Goal: Find specific page/section: Find specific page/section

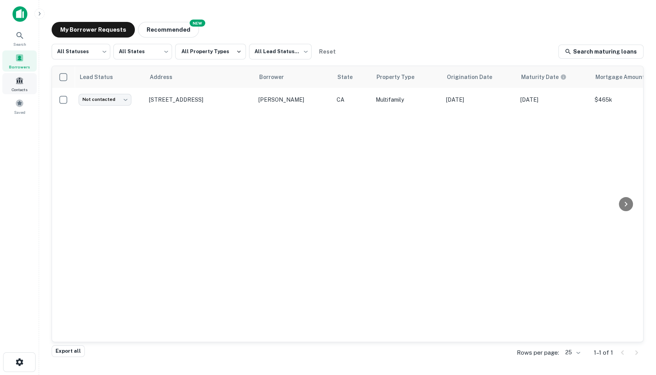
click at [25, 79] on div "Contacts" at bounding box center [19, 83] width 34 height 21
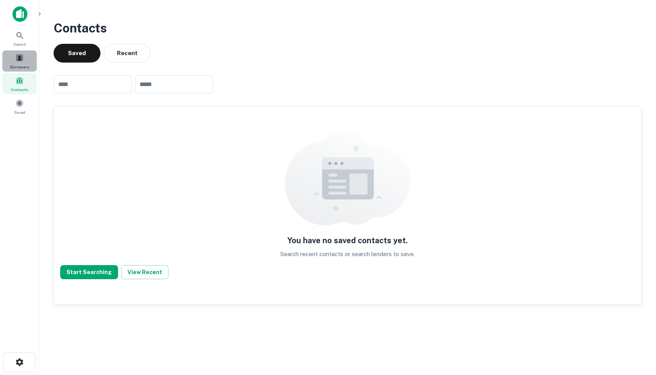
click at [22, 56] on span at bounding box center [19, 58] width 9 height 9
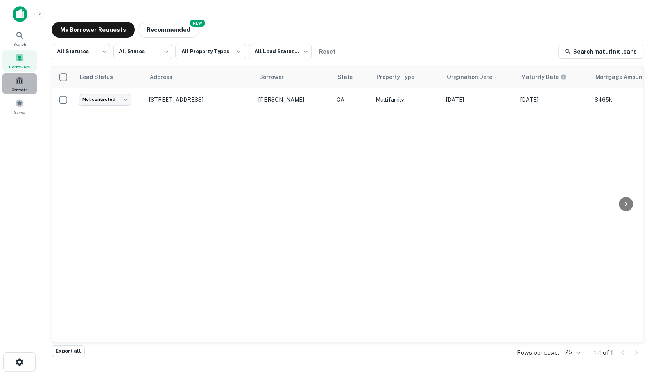
click at [25, 81] on div "Contacts" at bounding box center [19, 83] width 34 height 21
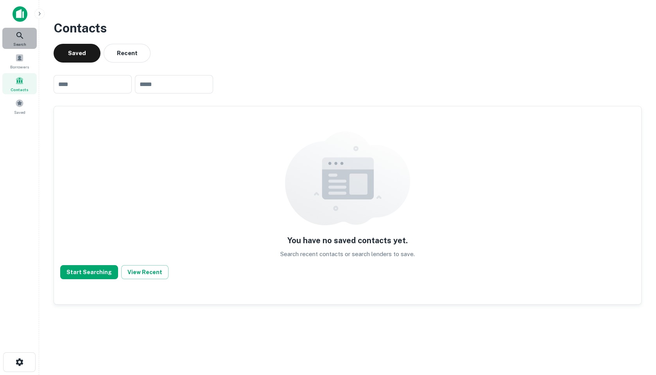
click at [18, 40] on icon at bounding box center [19, 35] width 9 height 9
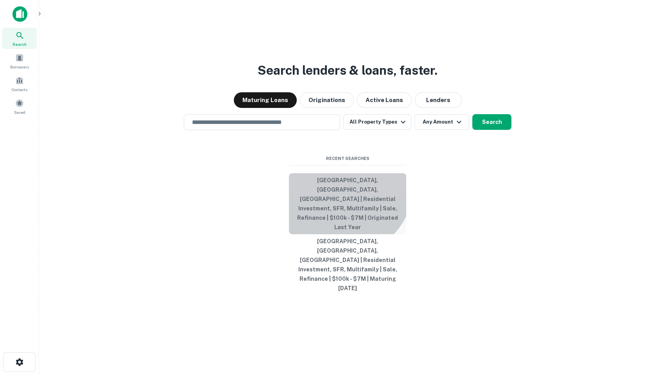
click at [339, 201] on button "[GEOGRAPHIC_DATA], [GEOGRAPHIC_DATA], [GEOGRAPHIC_DATA] | Residential Investmen…" at bounding box center [347, 203] width 117 height 61
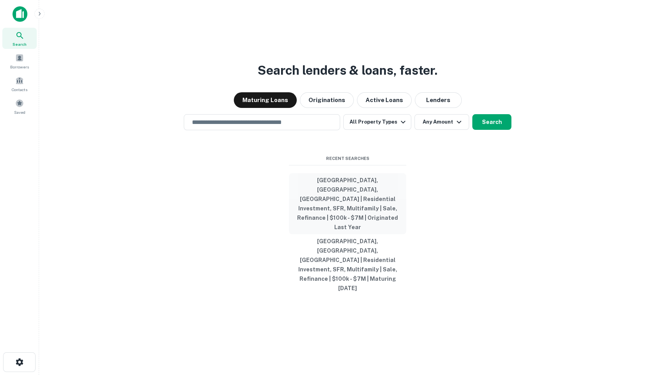
type input "**********"
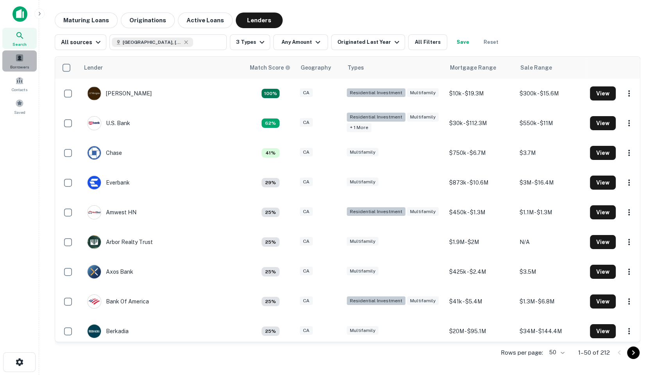
click at [22, 62] on div "Borrowers" at bounding box center [19, 60] width 34 height 21
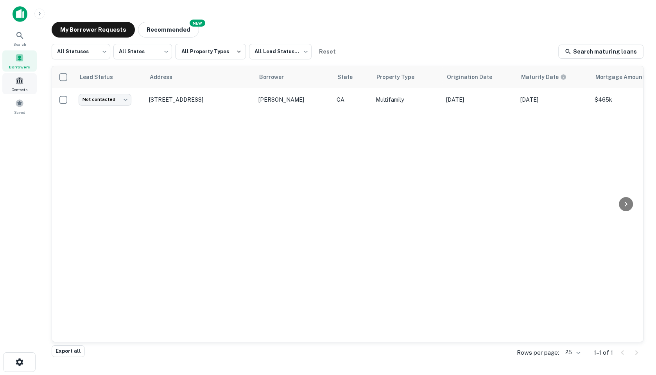
click at [25, 86] on span "Contacts" at bounding box center [20, 89] width 16 height 6
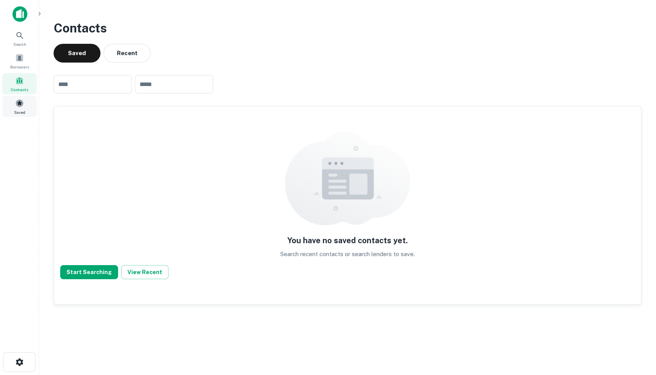
click at [23, 106] on span at bounding box center [19, 103] width 9 height 9
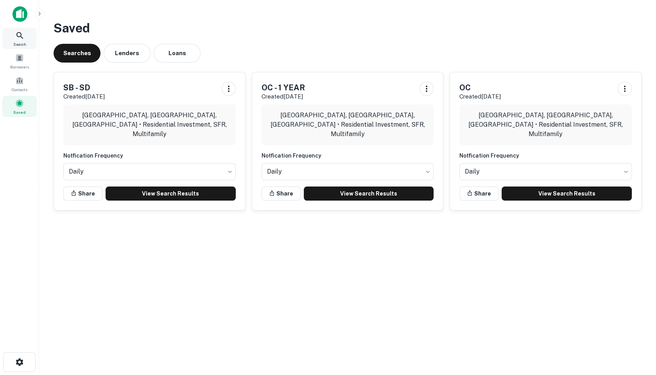
click at [21, 38] on icon at bounding box center [19, 35] width 9 height 9
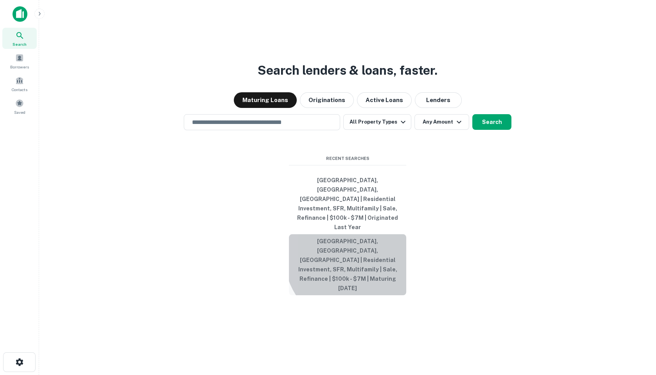
click at [355, 257] on button "[GEOGRAPHIC_DATA], [GEOGRAPHIC_DATA], [GEOGRAPHIC_DATA] | Residential Investmen…" at bounding box center [347, 264] width 117 height 61
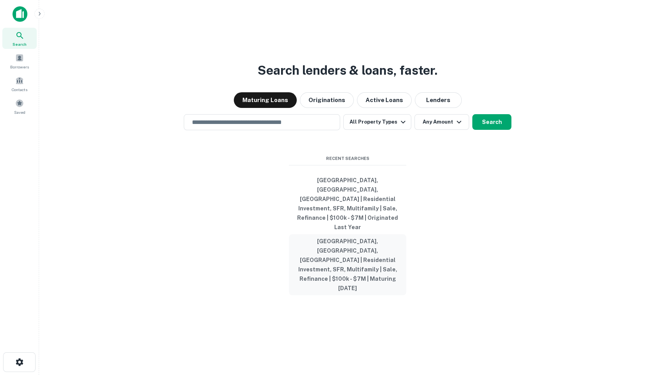
type input "**********"
